Goal: Task Accomplishment & Management: Manage account settings

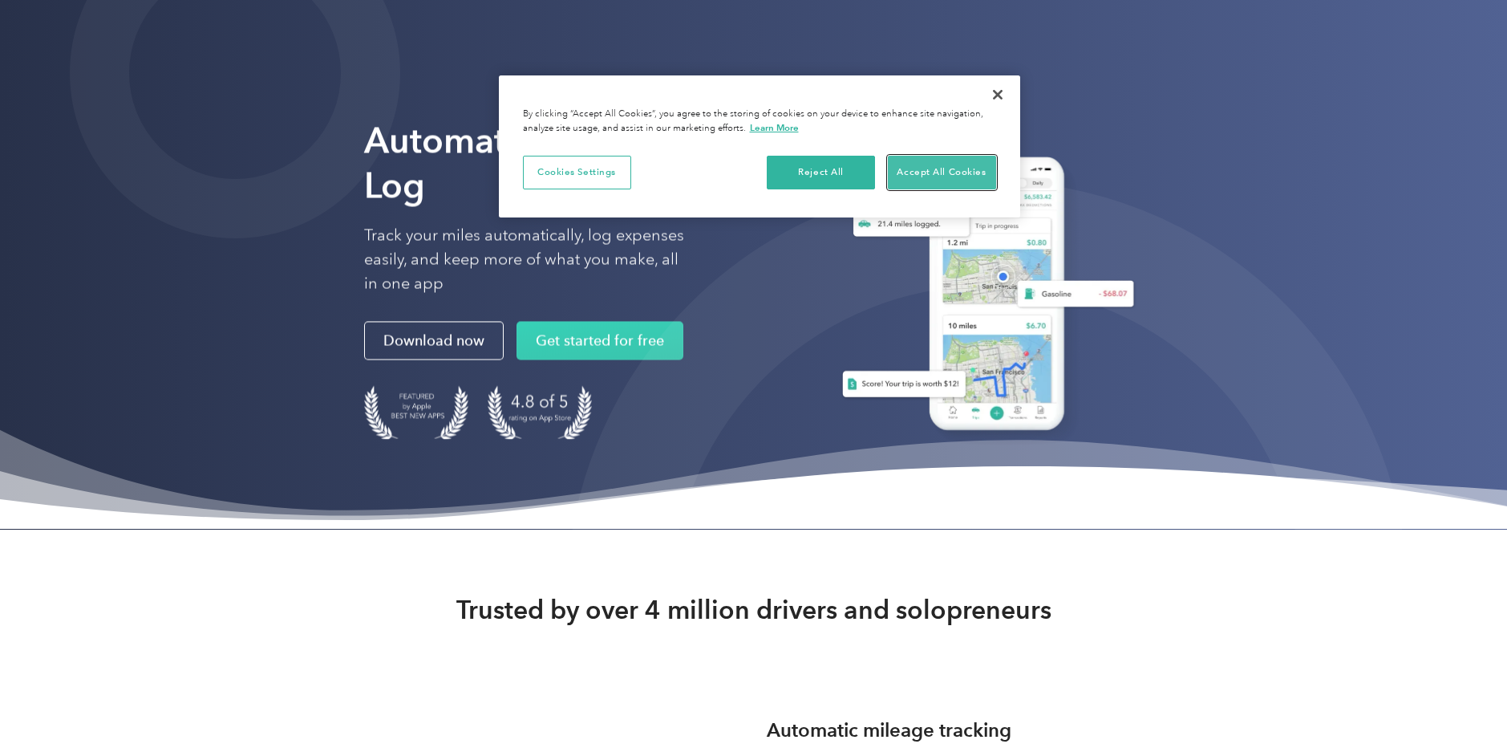
click at [934, 177] on button "Accept All Cookies" at bounding box center [942, 173] width 108 height 34
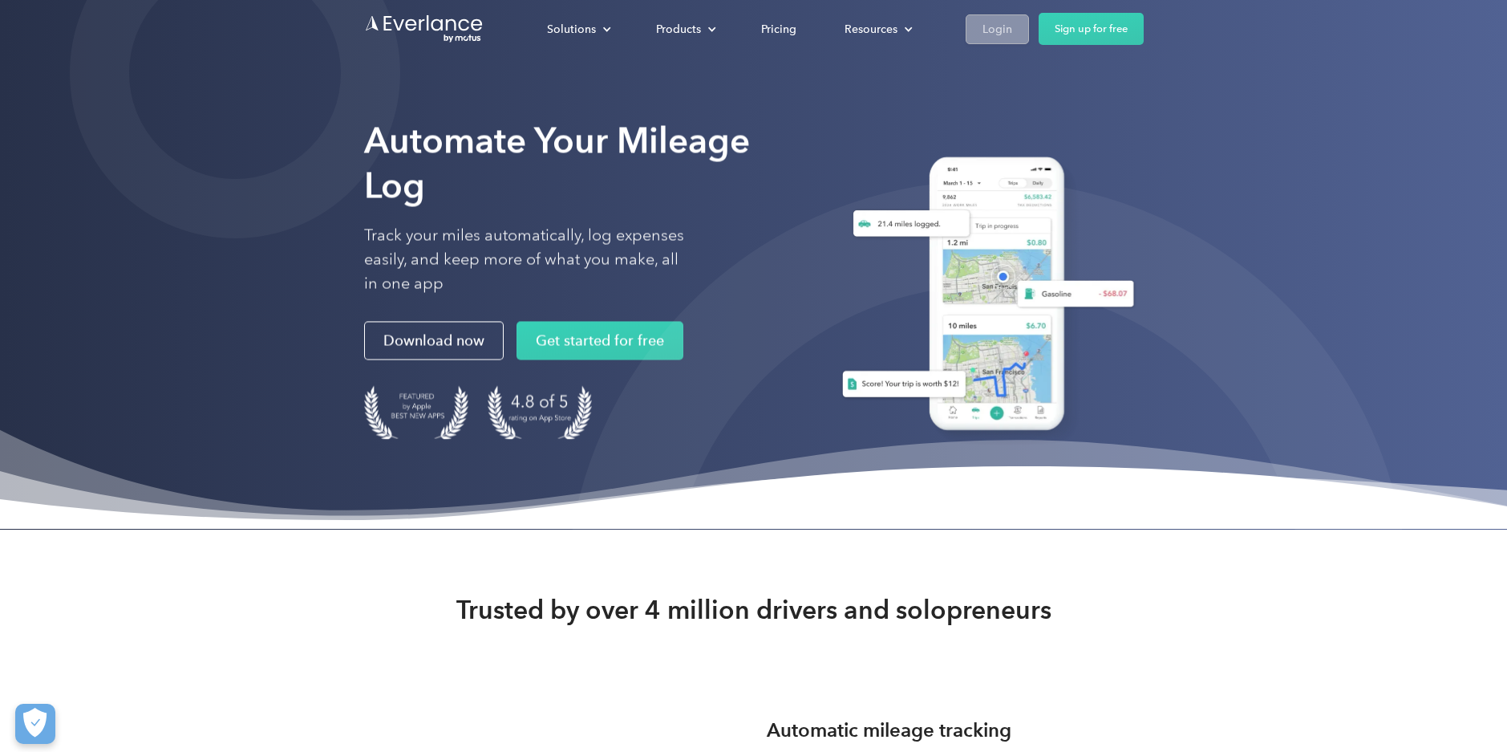
click at [1002, 33] on div "Login" at bounding box center [998, 29] width 30 height 20
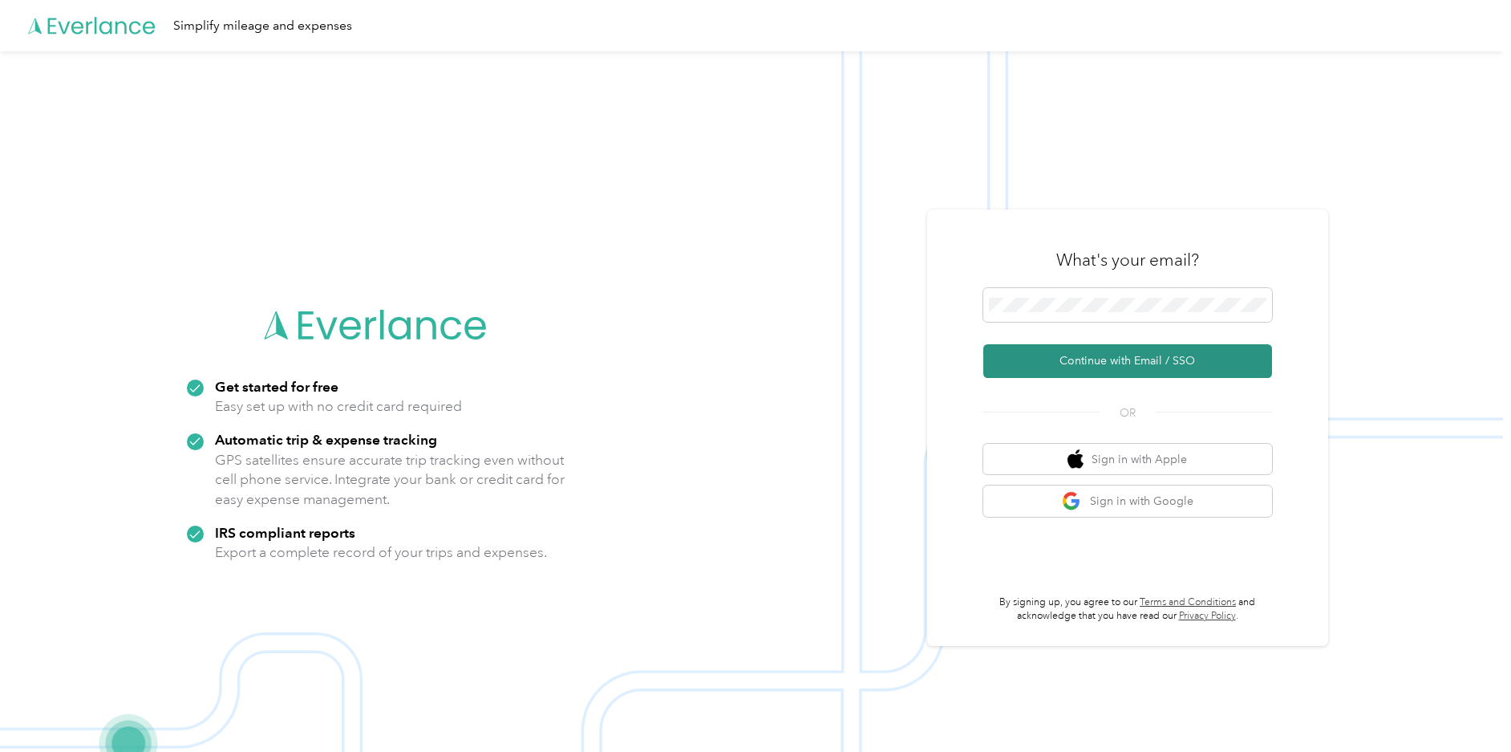
click at [1159, 355] on button "Continue with Email / SSO" at bounding box center [1127, 361] width 289 height 34
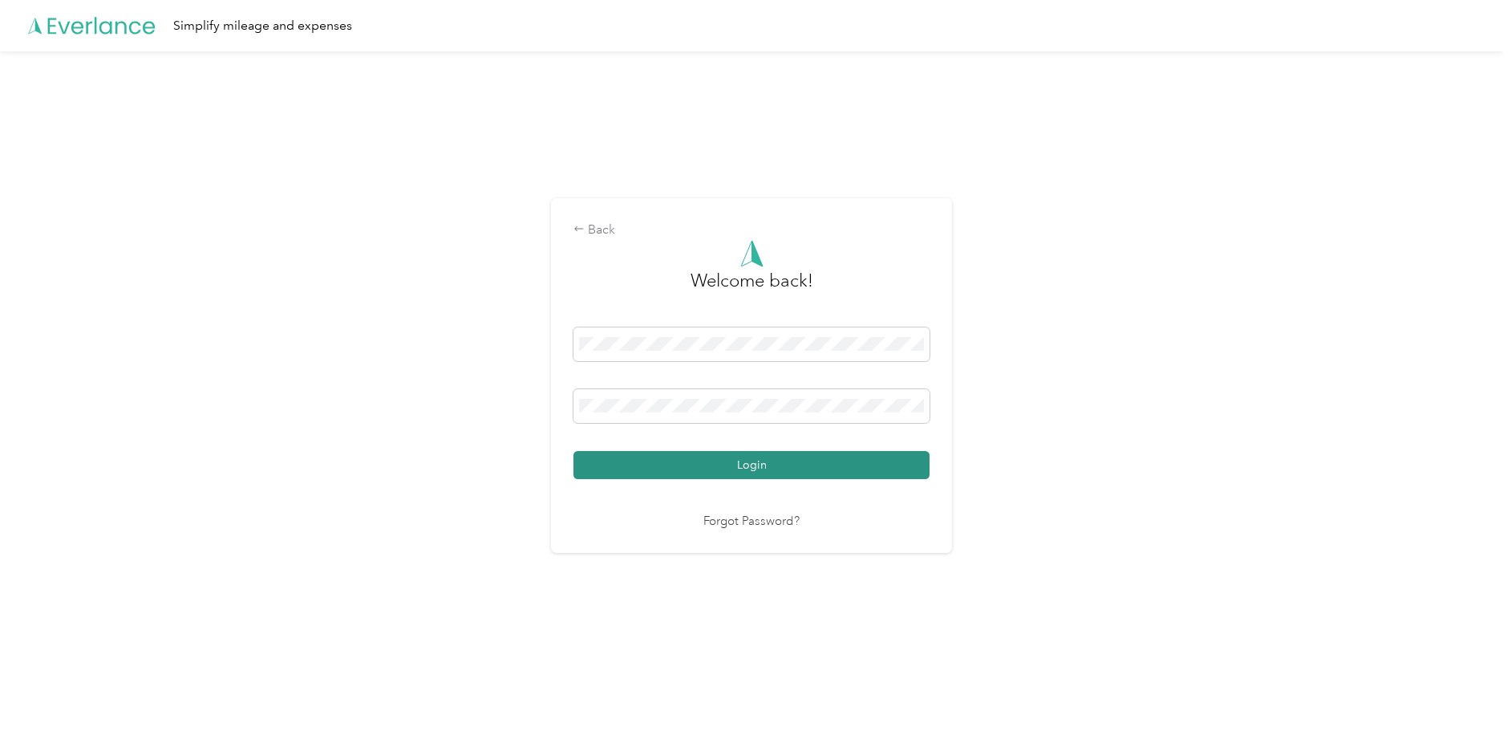
click at [800, 476] on button "Login" at bounding box center [752, 465] width 356 height 28
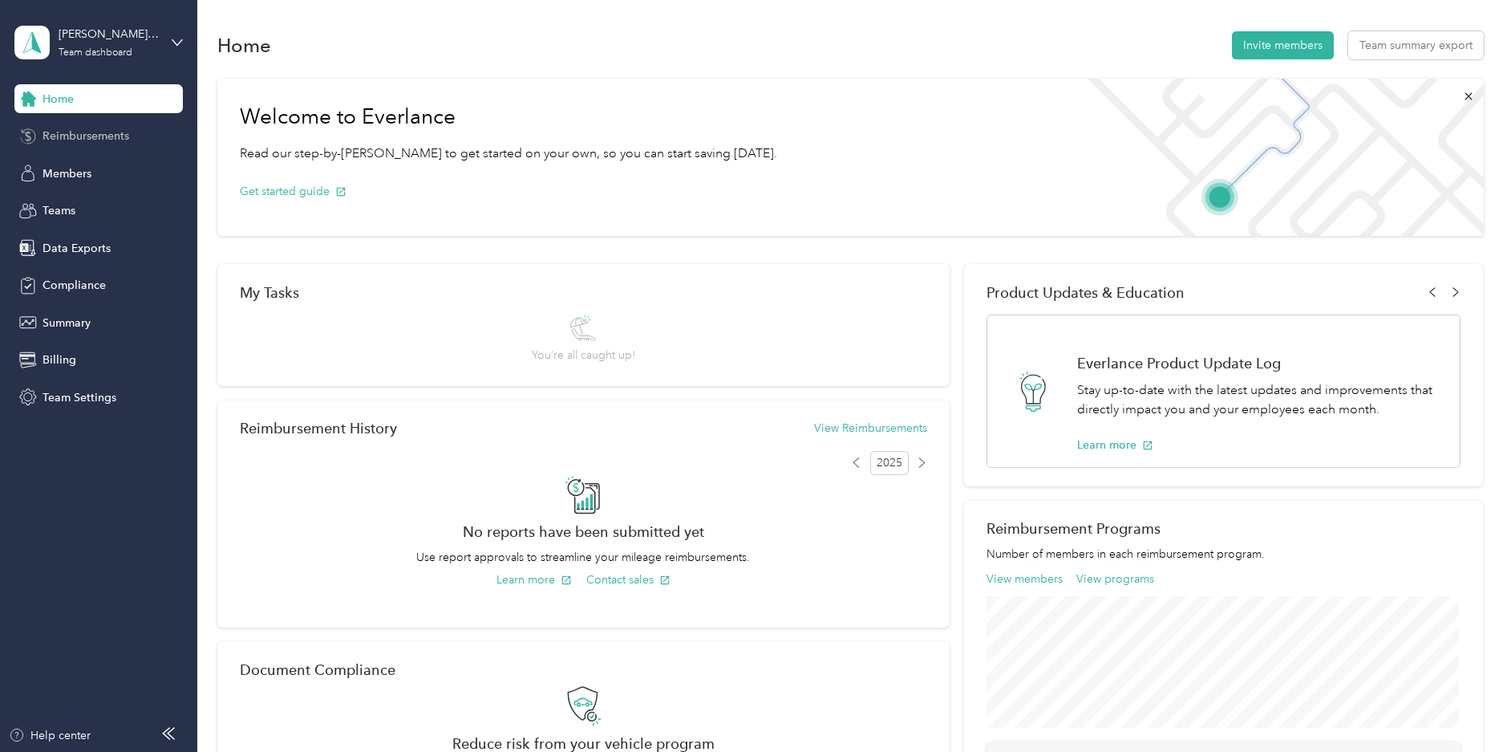
click at [120, 135] on span "Reimbursements" at bounding box center [86, 136] width 87 height 17
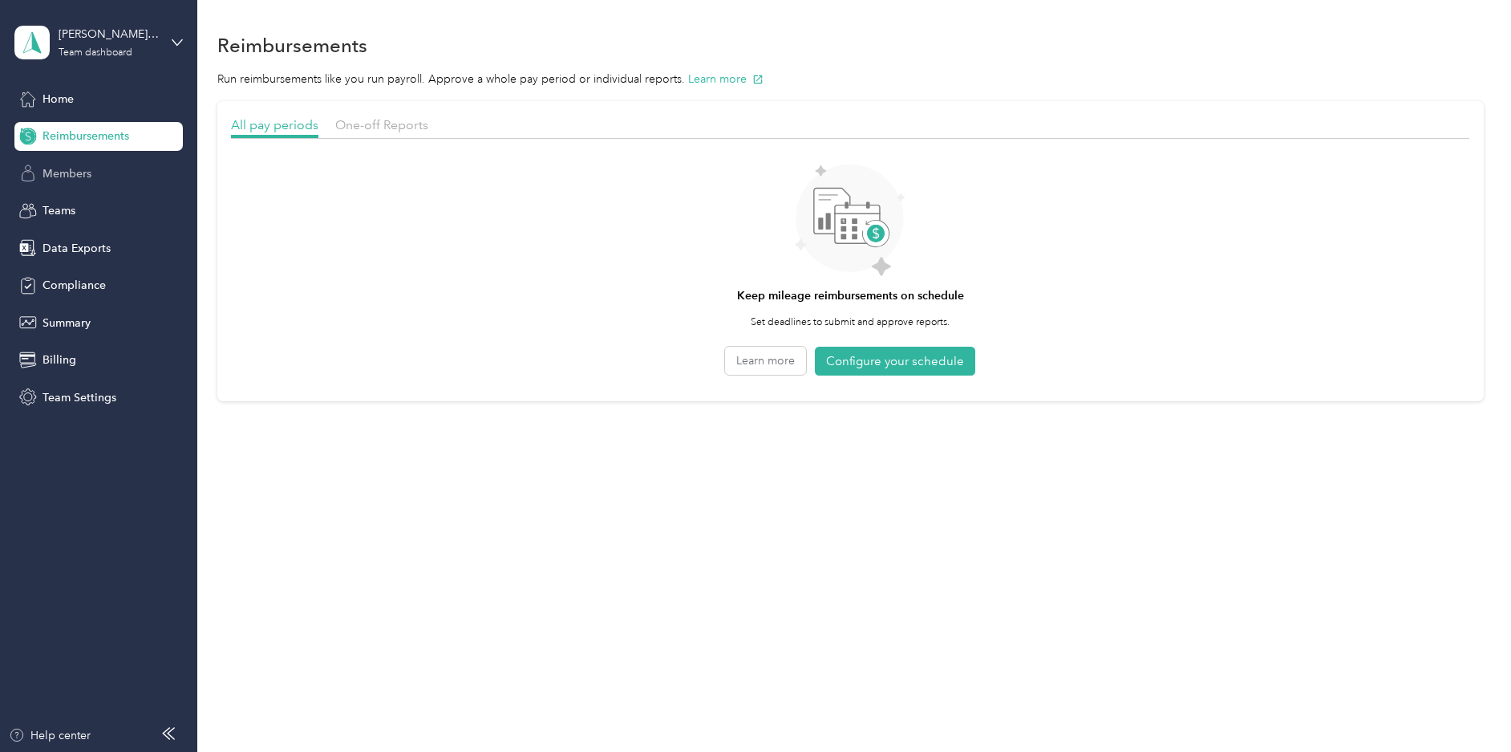
click at [111, 172] on div "Members" at bounding box center [98, 173] width 168 height 29
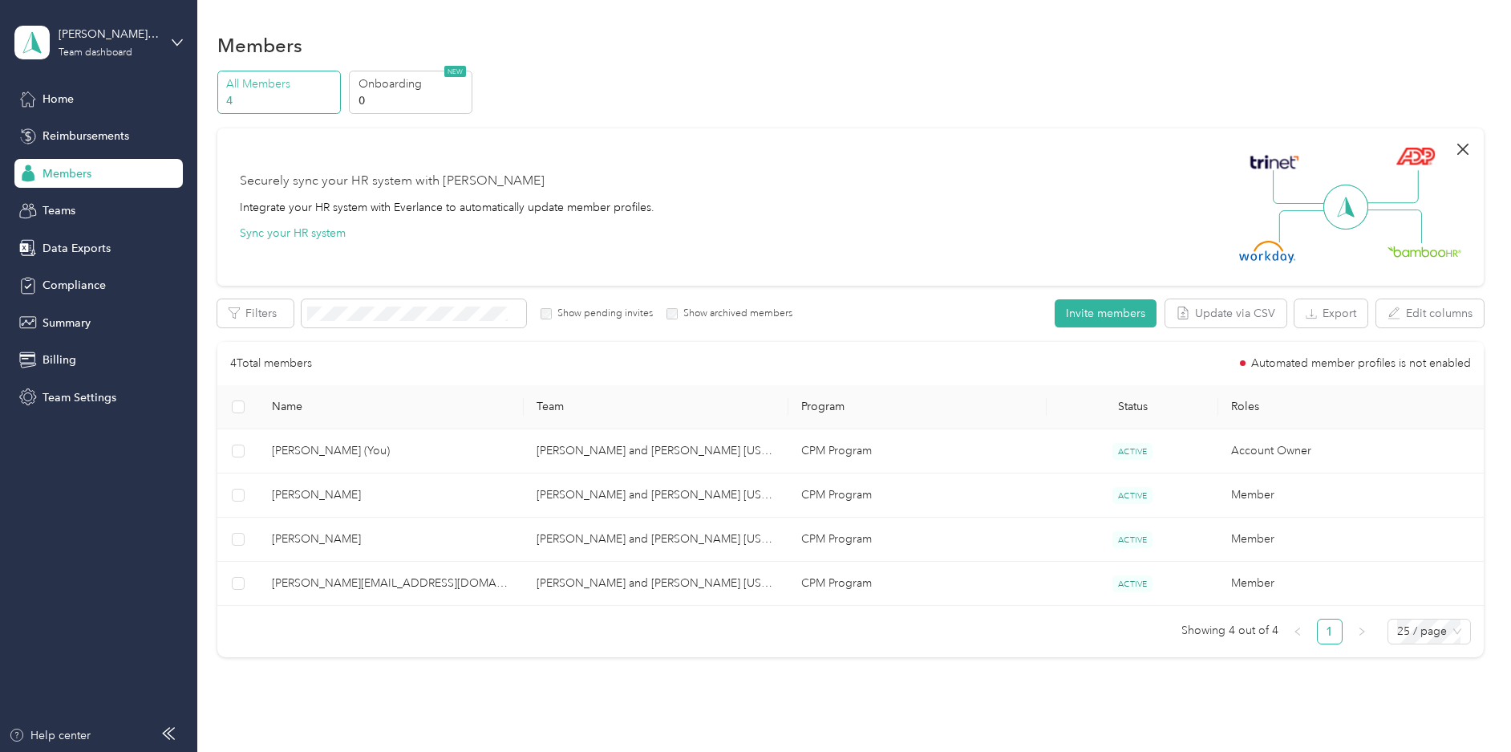
click at [1459, 149] on icon "button" at bounding box center [1462, 149] width 11 height 11
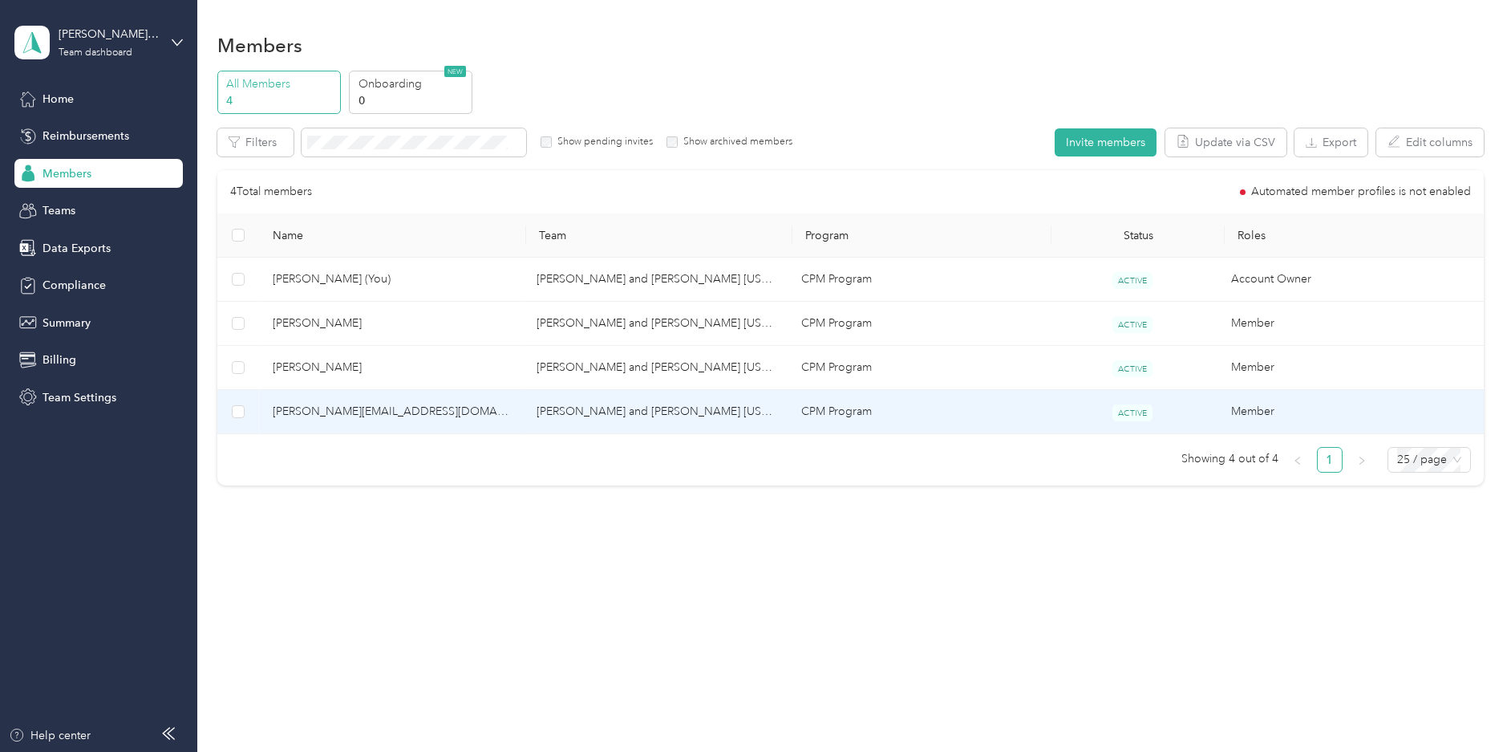
click at [339, 413] on span "john@jmgorman.com" at bounding box center [392, 412] width 239 height 18
click at [339, 751] on div "Drag to resize Click to close Loading member data" at bounding box center [751, 752] width 1503 height 0
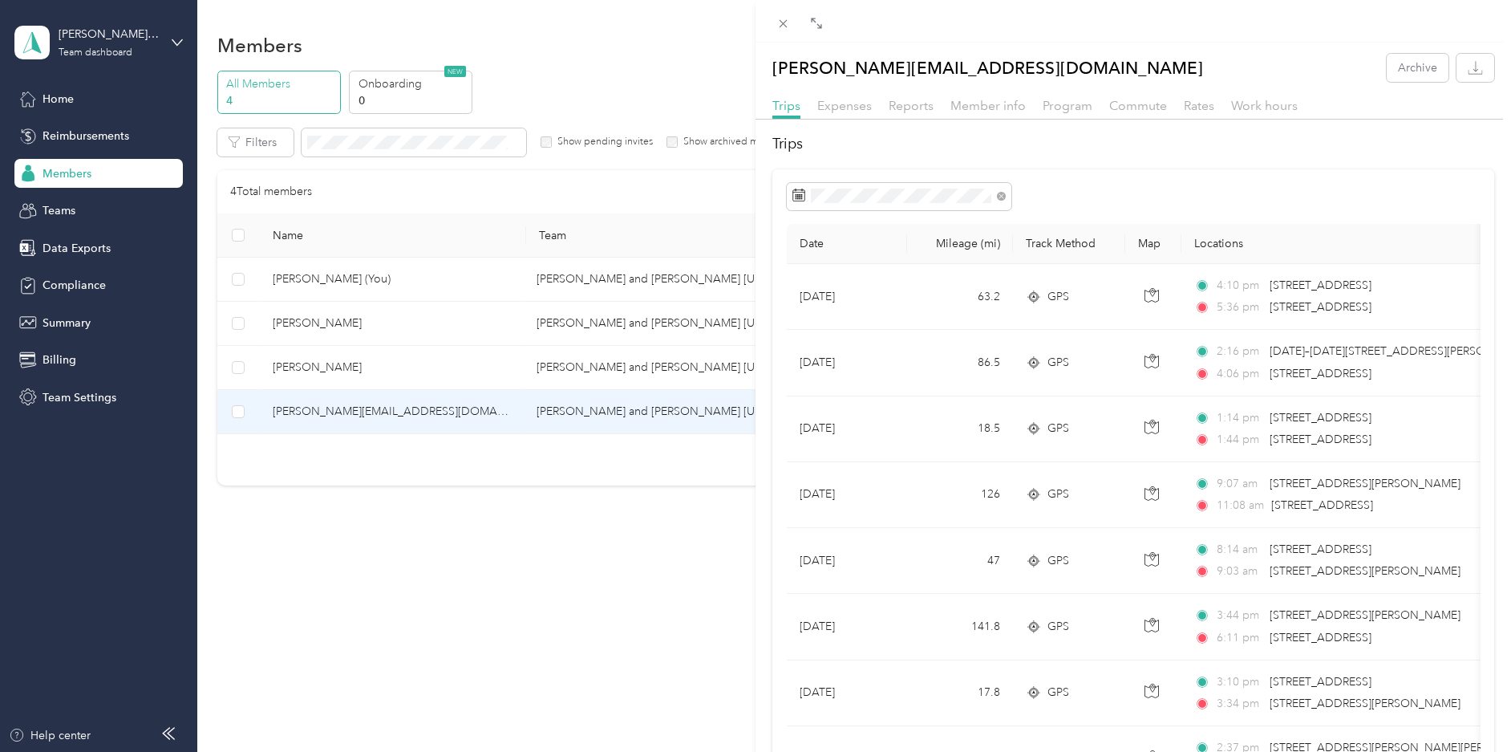
click at [846, 113] on div "Expenses" at bounding box center [844, 106] width 55 height 20
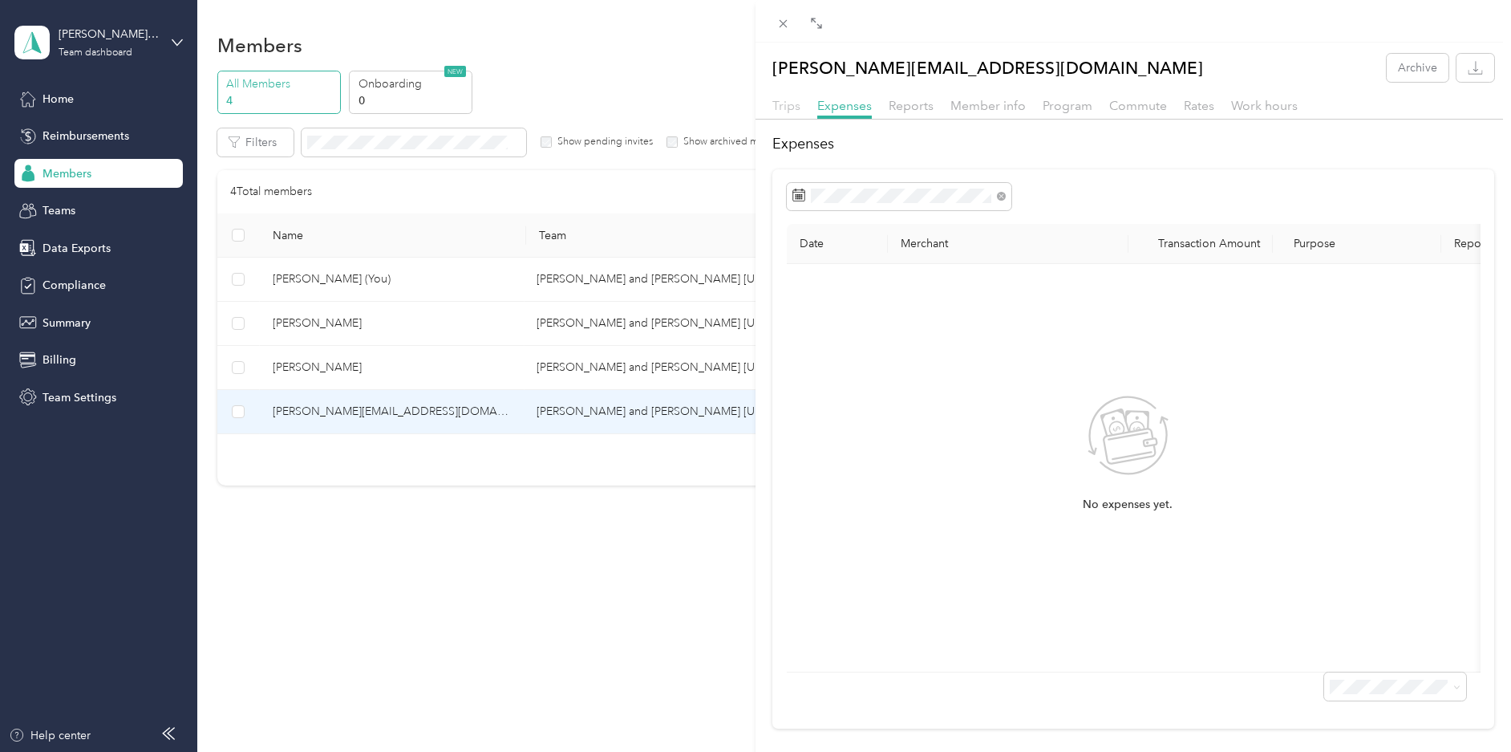
click at [775, 110] on span "Trips" at bounding box center [786, 105] width 28 height 15
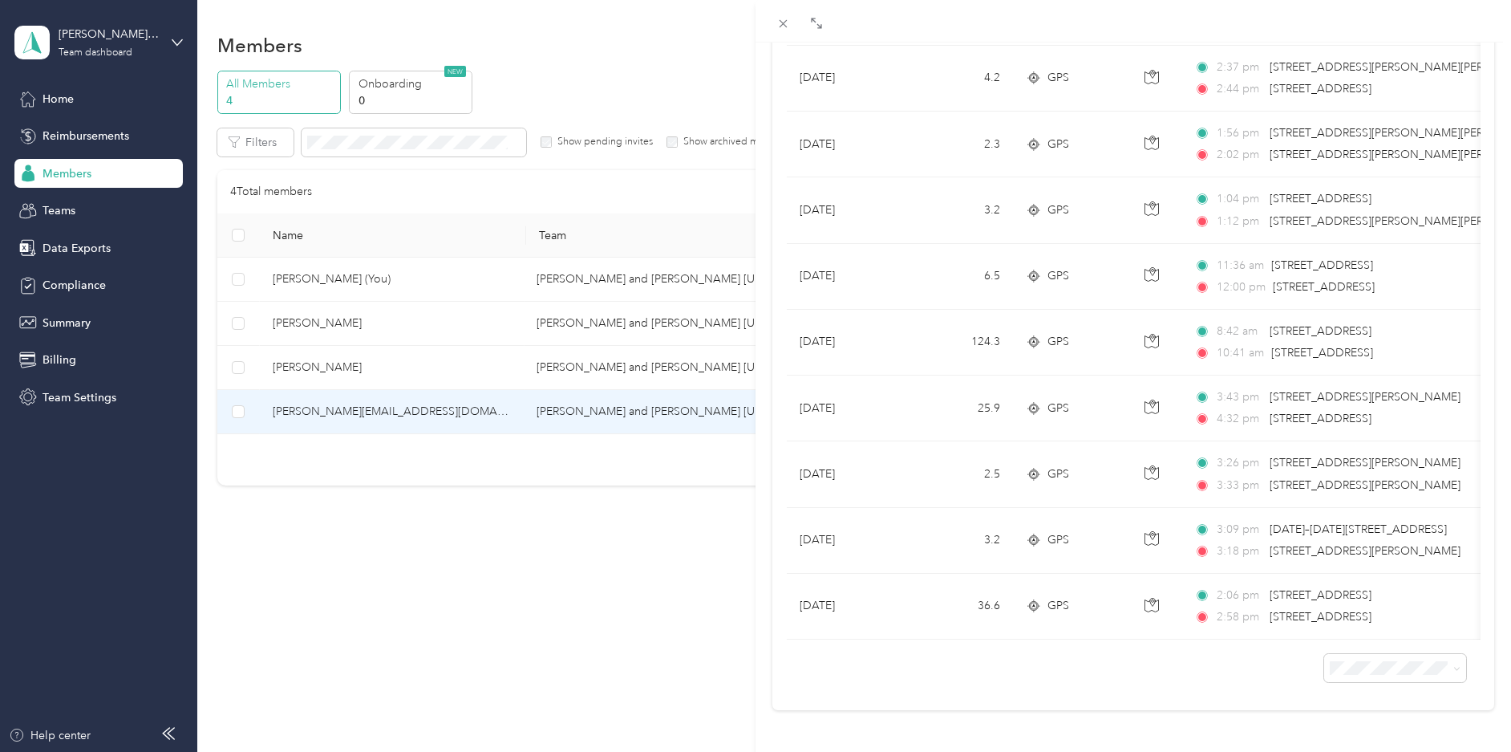
click at [65, 103] on div "john@jmgorman.com Archive Trips Expenses Reports Member info Program Commute Ra…" at bounding box center [755, 376] width 1511 height 752
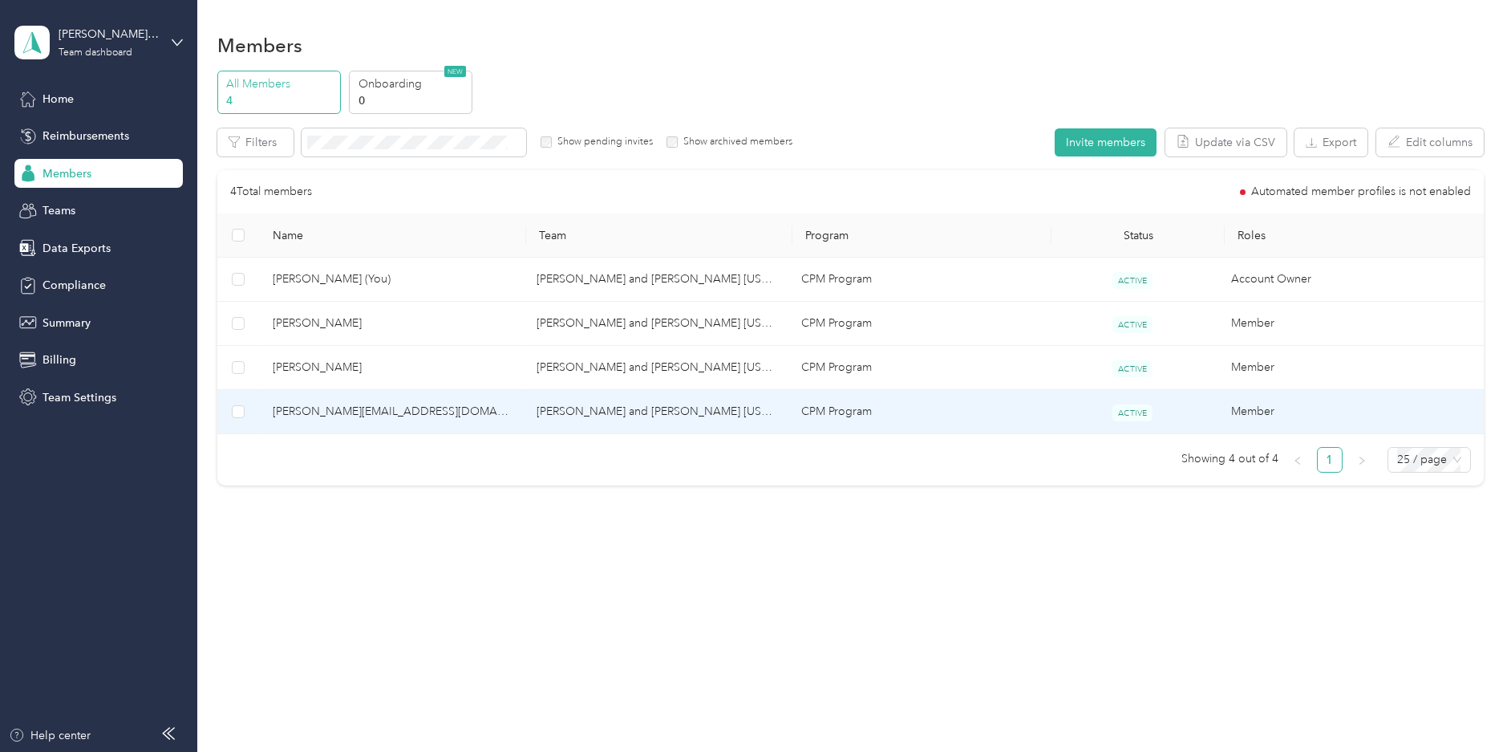
scroll to position [57, 0]
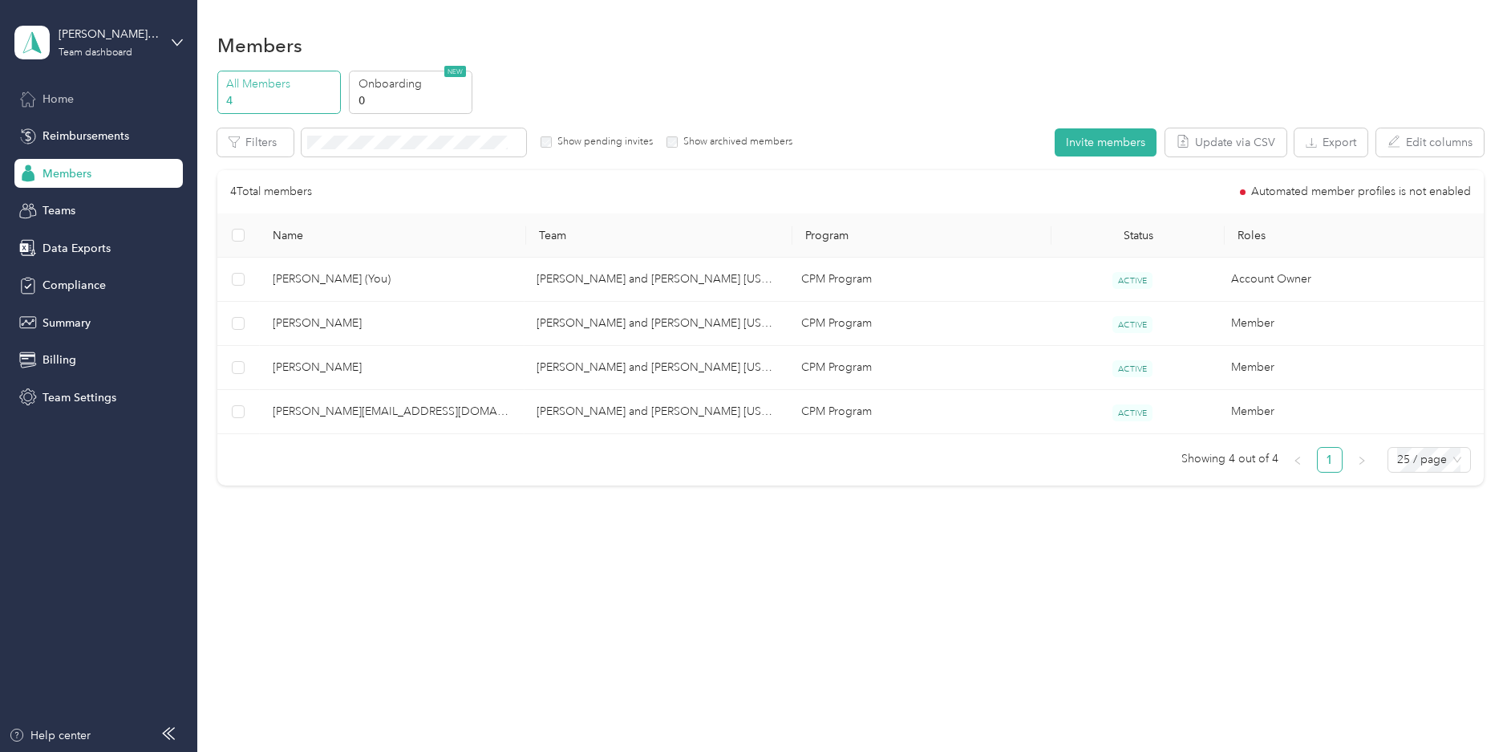
click at [61, 100] on span "Home" at bounding box center [58, 99] width 31 height 17
